Goal: Task Accomplishment & Management: Manage account settings

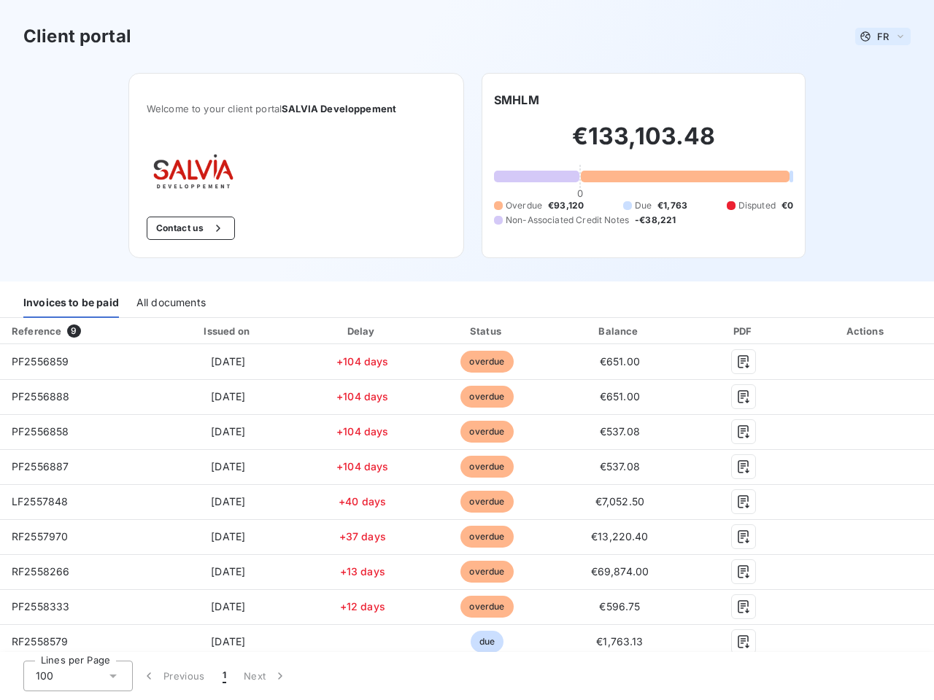
click at [877, 36] on span "FR" at bounding box center [883, 37] width 12 height 12
click at [182, 228] on button "Contact us" at bounding box center [191, 228] width 88 height 23
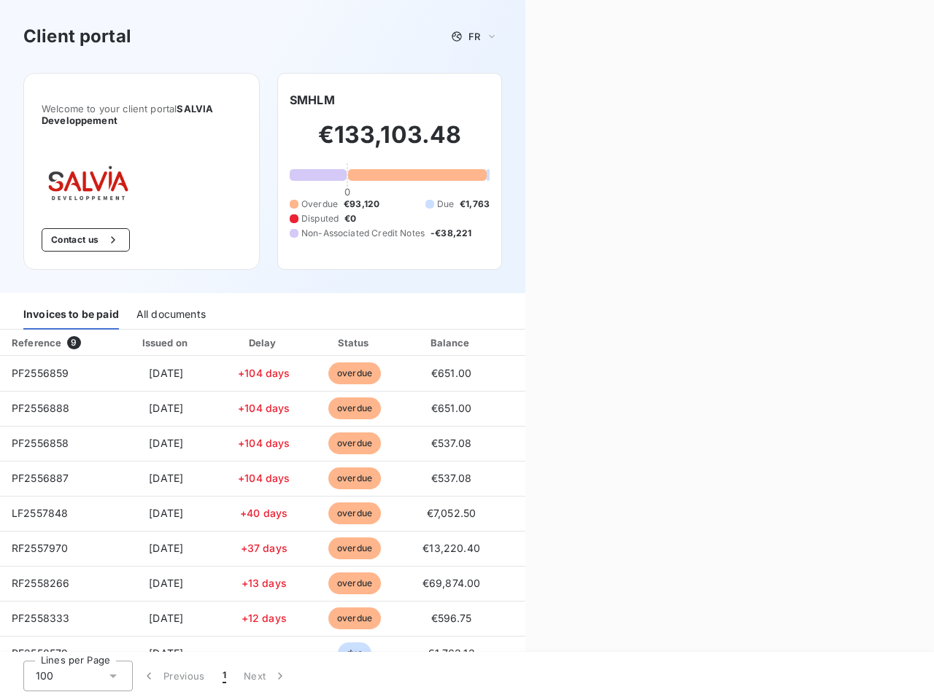
click at [511, 100] on div "Welcome to your client portal SALVIA Developpement Contact us SMHLM €133,103.48…" at bounding box center [262, 183] width 525 height 220
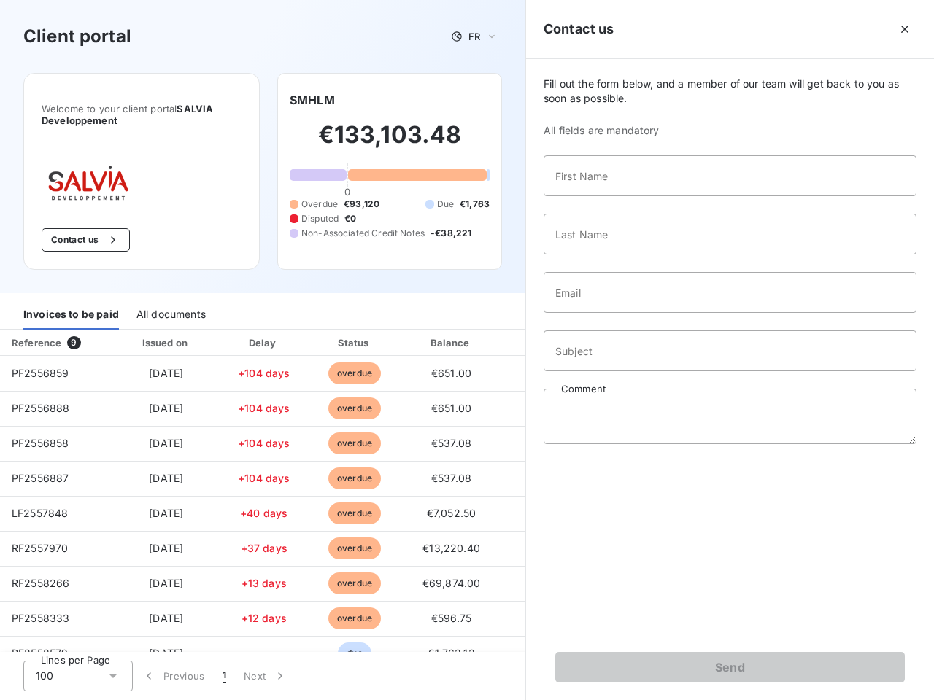
click at [71, 303] on div "Invoices to be paid" at bounding box center [71, 314] width 96 height 31
click at [170, 303] on div "All documents" at bounding box center [170, 314] width 69 height 31
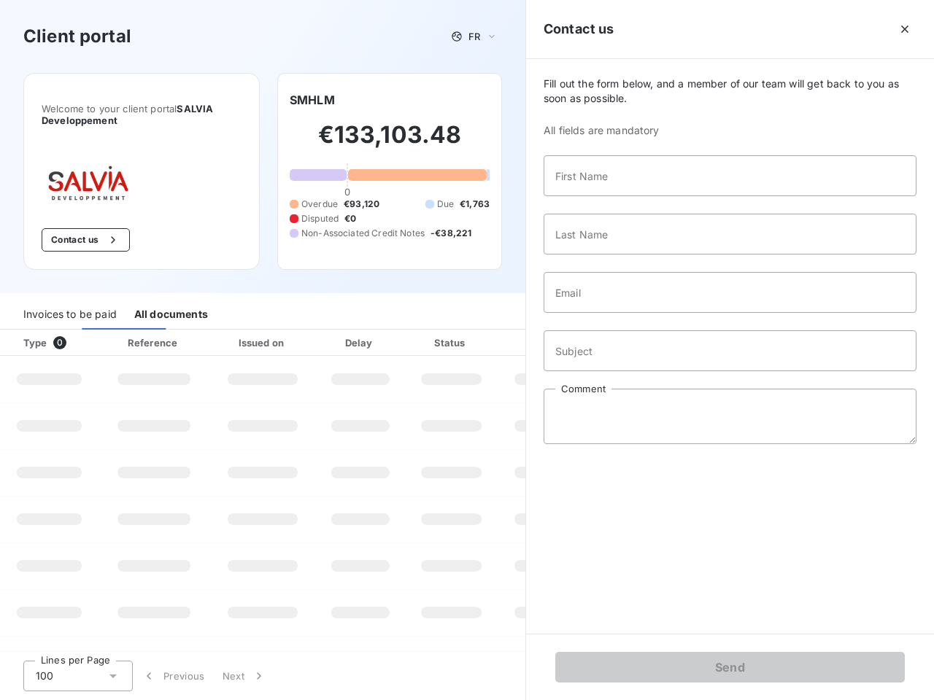
click at [76, 331] on th "Type 0" at bounding box center [49, 343] width 98 height 26
click at [225, 331] on th "Issued on" at bounding box center [262, 343] width 107 height 26
click at [357, 331] on th "Delay" at bounding box center [360, 343] width 89 height 26
click at [480, 331] on th "Status" at bounding box center [451, 343] width 93 height 26
click at [611, 331] on input "Subject" at bounding box center [729, 350] width 373 height 41
